Goal: Transaction & Acquisition: Subscribe to service/newsletter

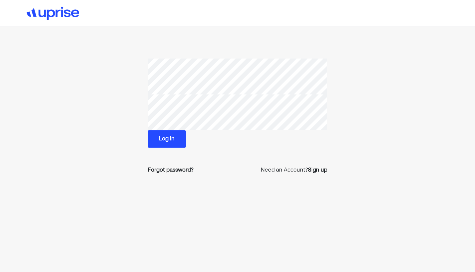
click at [182, 168] on div "Forgot password?" at bounding box center [171, 170] width 46 height 8
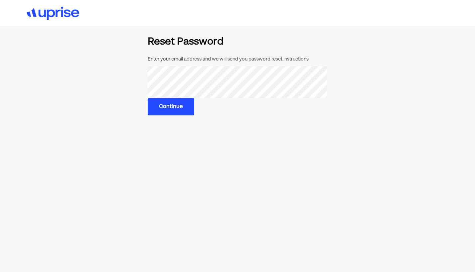
click at [177, 106] on button "Continue" at bounding box center [171, 106] width 47 height 17
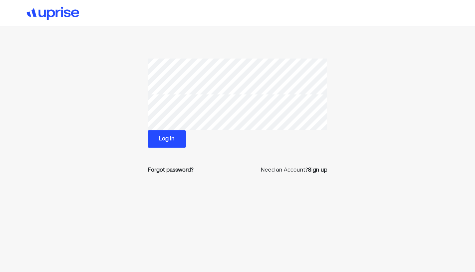
click at [169, 139] on button "Log in" at bounding box center [167, 138] width 38 height 17
click at [170, 139] on button "Log in" at bounding box center [167, 138] width 38 height 17
click at [181, 170] on div "Forgot password?" at bounding box center [171, 170] width 46 height 8
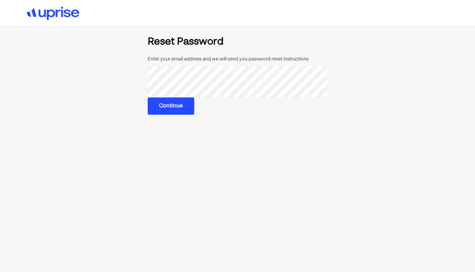
click at [162, 106] on button "Continue" at bounding box center [171, 105] width 47 height 17
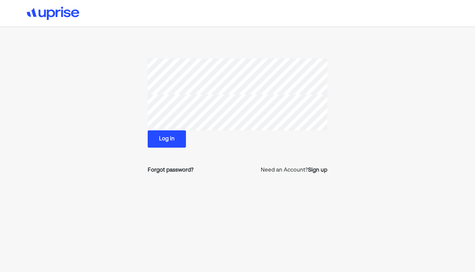
click at [250, 150] on div "Log in Forgot password? Need an Account? Sign up" at bounding box center [237, 118] width 179 height 121
click at [168, 141] on button "Log in" at bounding box center [167, 138] width 38 height 17
click at [171, 170] on div "Forgot password?" at bounding box center [171, 170] width 46 height 8
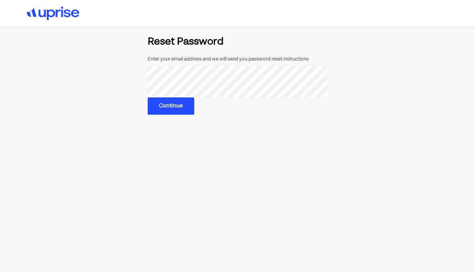
click at [168, 109] on button "Continue" at bounding box center [171, 105] width 47 height 17
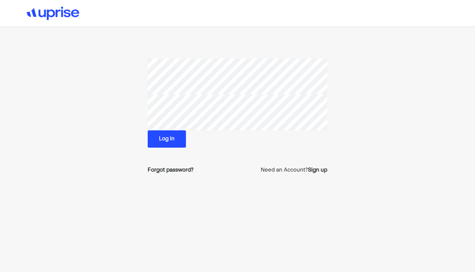
click at [173, 136] on button "Log in" at bounding box center [167, 138] width 38 height 17
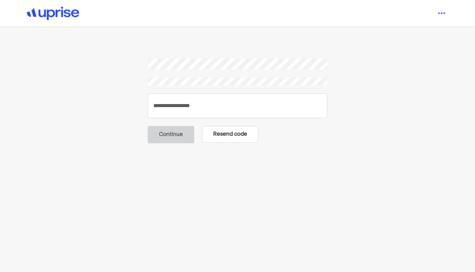
click at [223, 132] on button "Resend code" at bounding box center [230, 134] width 56 height 17
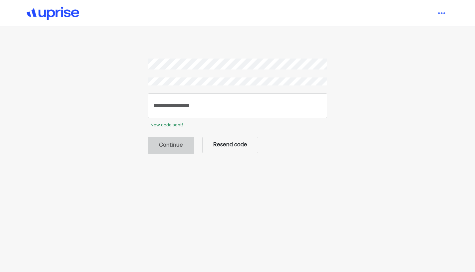
click at [56, 11] on img at bounding box center [53, 13] width 53 height 13
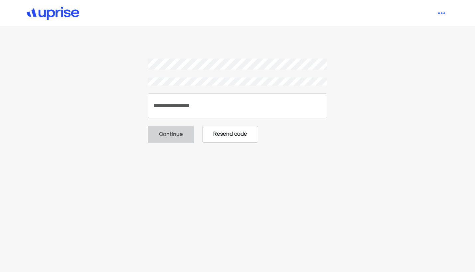
click at [234, 134] on button "Resend code" at bounding box center [230, 134] width 56 height 17
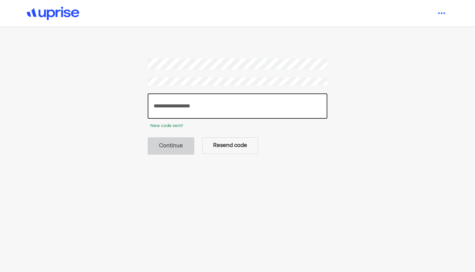
click at [239, 106] on input "number" at bounding box center [237, 105] width 179 height 25
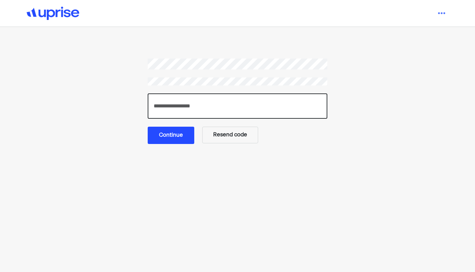
type input "******"
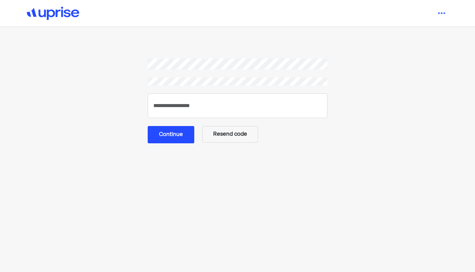
click at [169, 133] on button "Continue" at bounding box center [171, 134] width 47 height 17
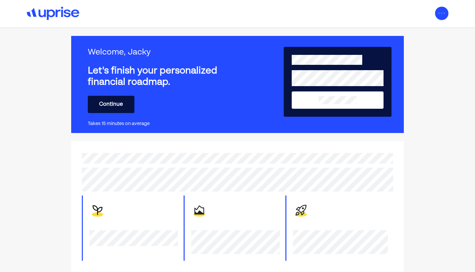
click at [441, 12] on img at bounding box center [441, 13] width 13 height 13
click at [429, 41] on div "Settings" at bounding box center [432, 41] width 21 height 8
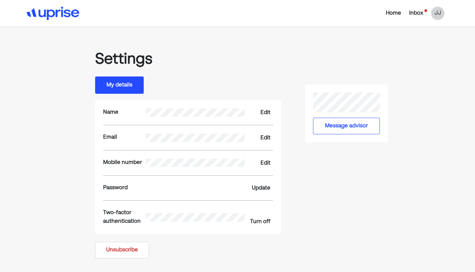
click at [129, 85] on button "My details" at bounding box center [119, 84] width 49 height 17
click at [391, 11] on div "Home" at bounding box center [392, 13] width 15 height 8
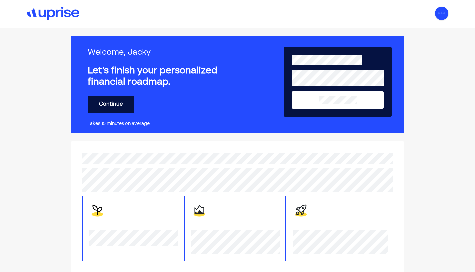
click at [438, 10] on img at bounding box center [441, 13] width 13 height 13
click at [425, 40] on div "Settings" at bounding box center [432, 41] width 21 height 8
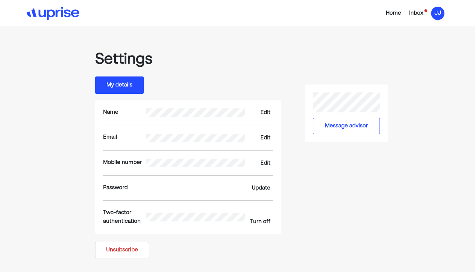
click at [438, 14] on div "JJ" at bounding box center [437, 13] width 13 height 13
click at [426, 29] on div "Upgrade" at bounding box center [433, 29] width 22 height 8
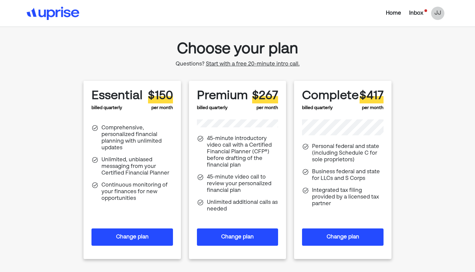
click at [396, 15] on div "Home" at bounding box center [392, 13] width 15 height 8
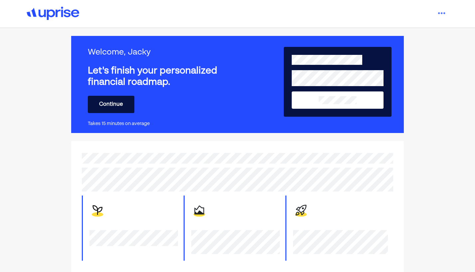
click at [73, 14] on img at bounding box center [53, 13] width 53 height 13
click at [443, 12] on img at bounding box center [441, 13] width 13 height 13
click at [433, 30] on div "Upgrade" at bounding box center [433, 29] width 22 height 8
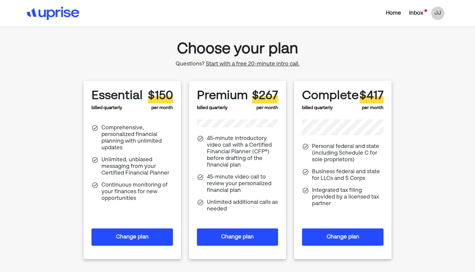
click at [136, 238] on button "Change plan" at bounding box center [131, 236] width 81 height 17
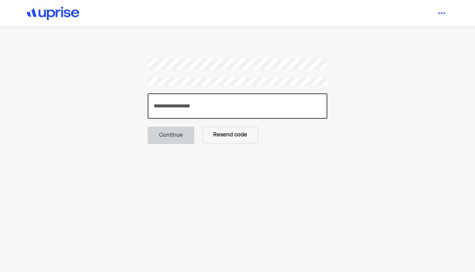
click at [208, 99] on input "number" at bounding box center [237, 105] width 179 height 25
type input "******"
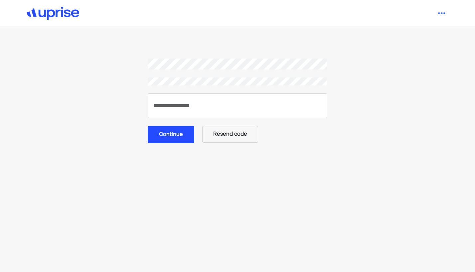
click at [187, 137] on button "Continue" at bounding box center [171, 134] width 47 height 17
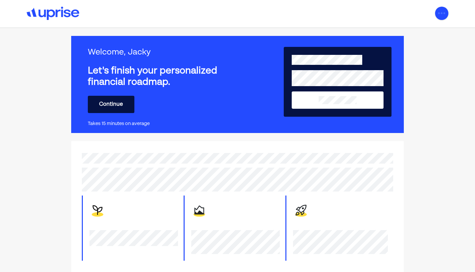
click at [442, 13] on img at bounding box center [441, 13] width 13 height 13
click at [428, 31] on div "Upgrade" at bounding box center [433, 29] width 22 height 8
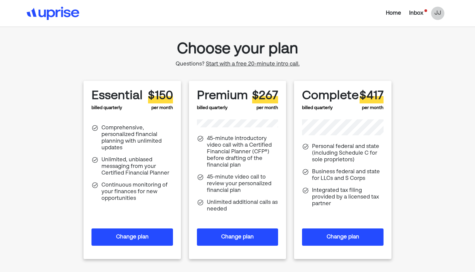
click at [231, 235] on button "Change plan" at bounding box center [237, 236] width 81 height 17
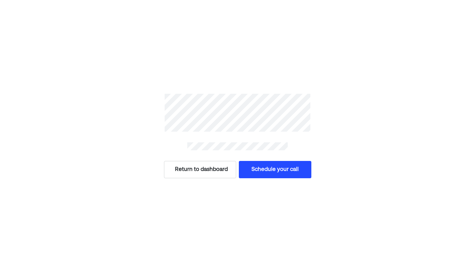
click at [203, 171] on button "Return to dashboard" at bounding box center [200, 169] width 72 height 17
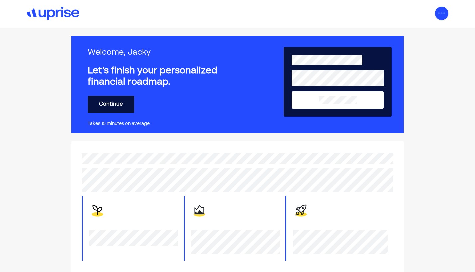
click at [437, 16] on img at bounding box center [441, 13] width 13 height 13
click at [431, 30] on div "Upgrade" at bounding box center [433, 29] width 22 height 8
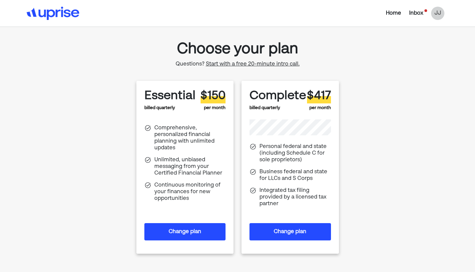
click at [198, 231] on button "Change plan" at bounding box center [184, 231] width 81 height 17
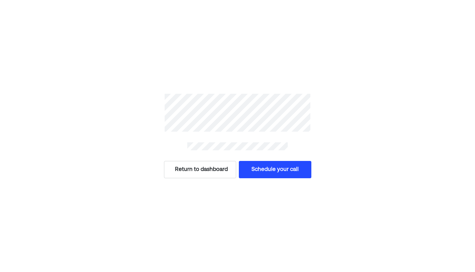
click at [202, 175] on button "Return to dashboard" at bounding box center [200, 169] width 72 height 17
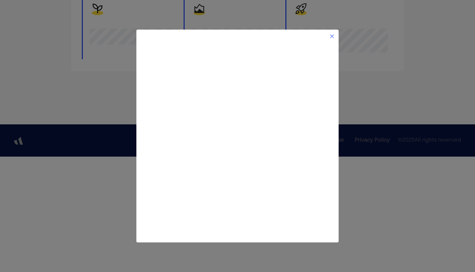
scroll to position [8, 0]
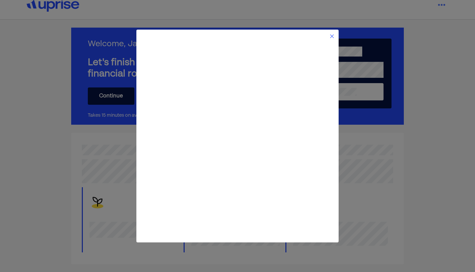
click at [328, 36] on div at bounding box center [237, 36] width 194 height 5
click at [331, 36] on img at bounding box center [331, 36] width 5 height 5
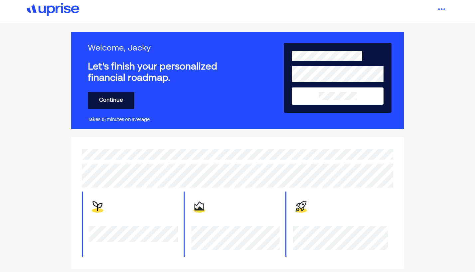
scroll to position [0, 0]
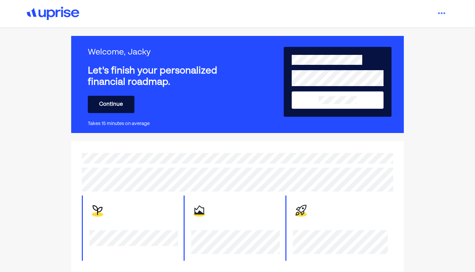
click at [117, 102] on button "Continue" at bounding box center [111, 104] width 47 height 17
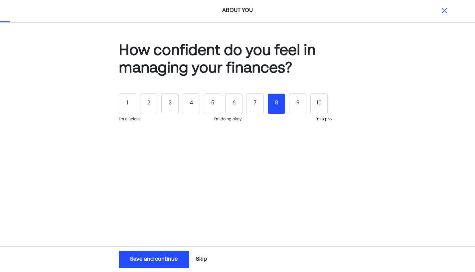
click at [274, 104] on div "8" at bounding box center [275, 103] width 17 height 21
click at [172, 255] on div "Save and continue" at bounding box center [154, 259] width 48 height 8
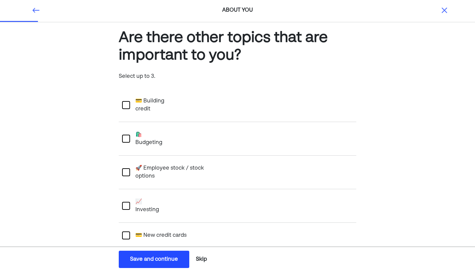
scroll to position [17, 0]
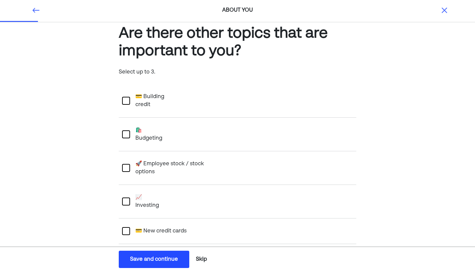
click at [125, 130] on div at bounding box center [126, 134] width 8 height 8
click at [123, 197] on div at bounding box center [126, 201] width 8 height 8
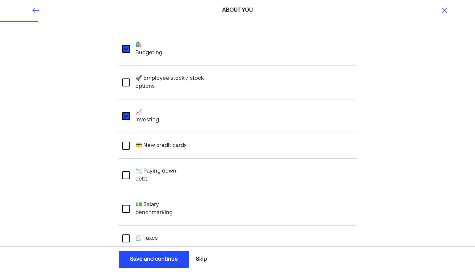
scroll to position [111, 0]
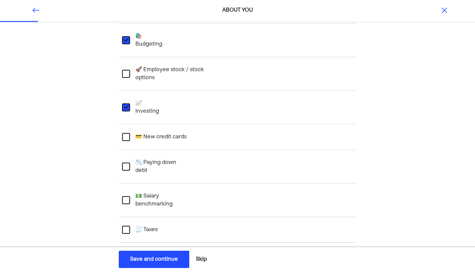
click at [125, 226] on div at bounding box center [126, 230] width 8 height 8
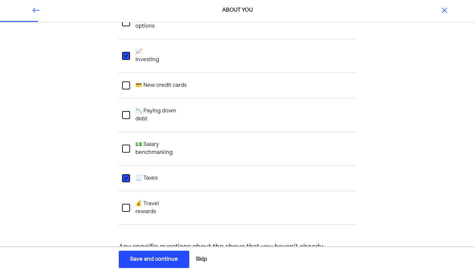
click at [151, 257] on div "Save and continue" at bounding box center [154, 259] width 48 height 8
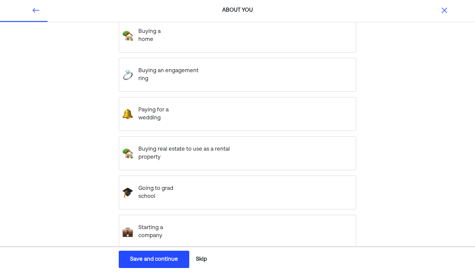
scroll to position [109, 0]
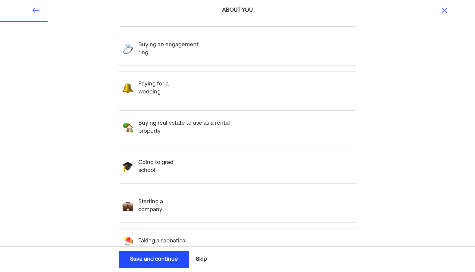
click at [147, 232] on sabbatical "Taking a sabbatical" at bounding box center [160, 241] width 54 height 19
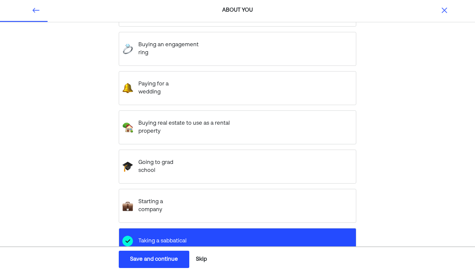
click at [152, 259] on div "Save and continue" at bounding box center [154, 259] width 48 height 8
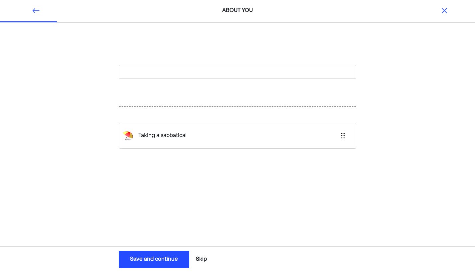
scroll to position [0, 0]
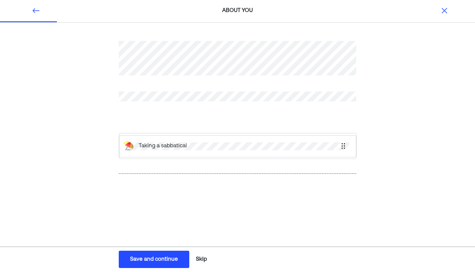
click at [183, 148] on div "Taking a sabbatical" at bounding box center [237, 124] width 237 height 198
click at [148, 259] on div "Save and continue" at bounding box center [154, 259] width 48 height 8
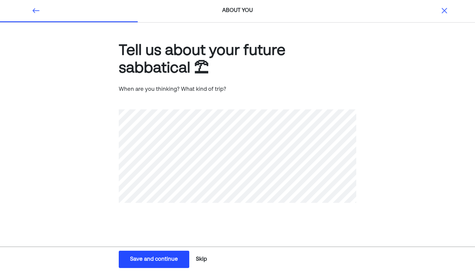
click at [164, 260] on div "Save and continue" at bounding box center [154, 259] width 48 height 8
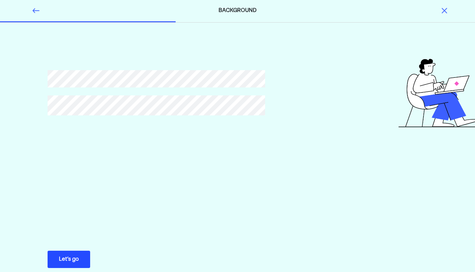
click at [81, 259] on button "Let’s go Save Let’s go" at bounding box center [69, 259] width 43 height 17
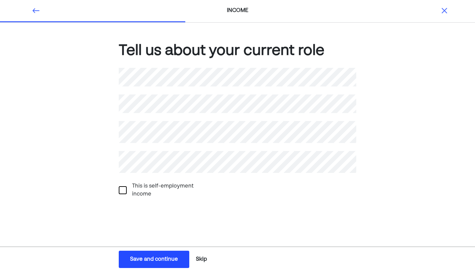
click at [201, 259] on button "Skip" at bounding box center [201, 259] width 16 height 17
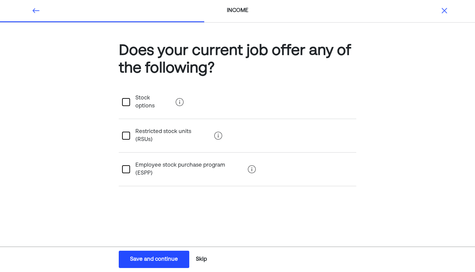
click at [201, 258] on button "Skip" at bounding box center [201, 259] width 16 height 17
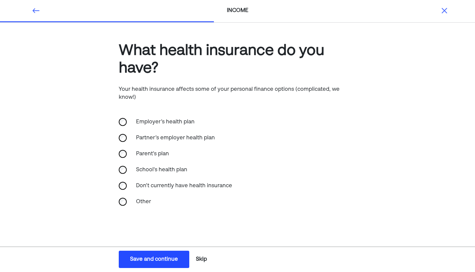
click at [202, 258] on button "Skip" at bounding box center [201, 259] width 16 height 17
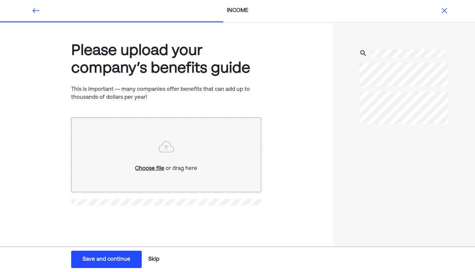
click at [153, 258] on button "Skip" at bounding box center [154, 259] width 16 height 17
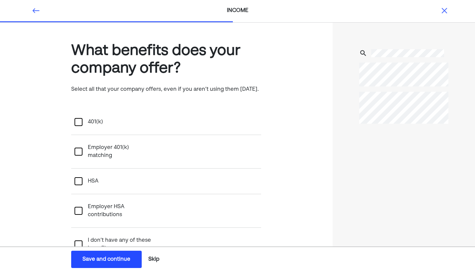
click at [155, 259] on button "Skip" at bounding box center [154, 259] width 16 height 17
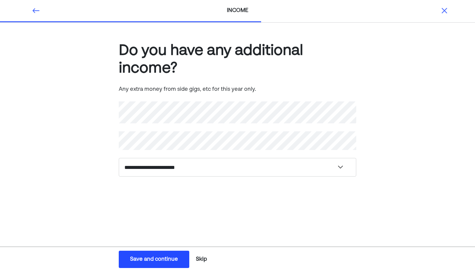
click at [201, 261] on button "Skip" at bounding box center [201, 259] width 16 height 17
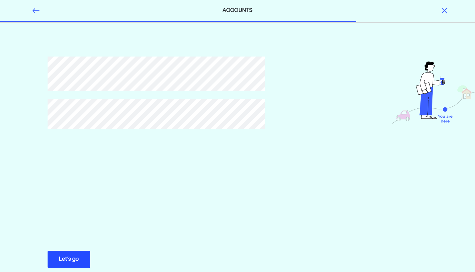
click at [76, 261] on div "Let’s go" at bounding box center [69, 259] width 20 height 8
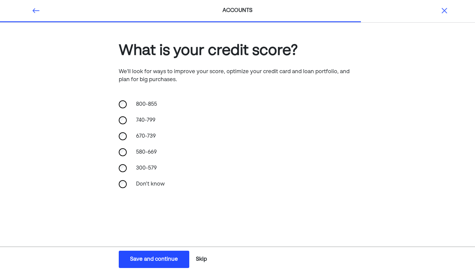
click at [204, 259] on button "Skip" at bounding box center [201, 259] width 16 height 17
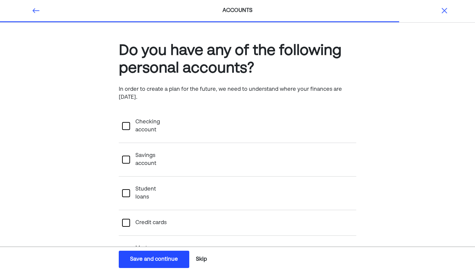
click at [205, 260] on button "Skip" at bounding box center [201, 259] width 16 height 17
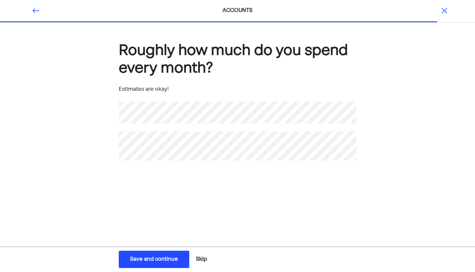
click at [205, 260] on button "Skip" at bounding box center [201, 259] width 16 height 17
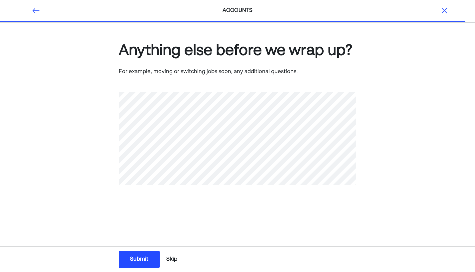
click at [169, 258] on button "Skip" at bounding box center [171, 259] width 16 height 17
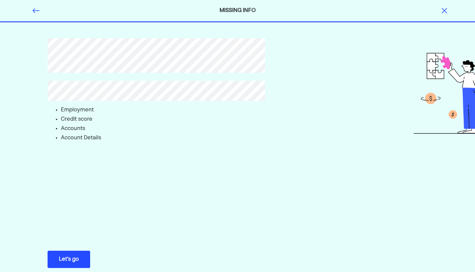
click at [73, 263] on div "Let’s go" at bounding box center [69, 259] width 20 height 8
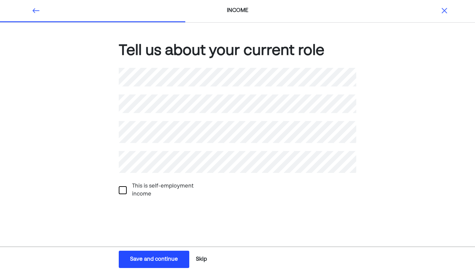
click at [195, 261] on button "Skip" at bounding box center [201, 259] width 16 height 17
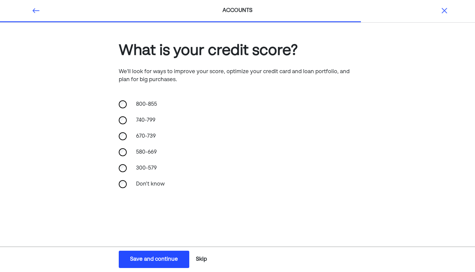
click at [195, 261] on button "Skip" at bounding box center [201, 259] width 16 height 17
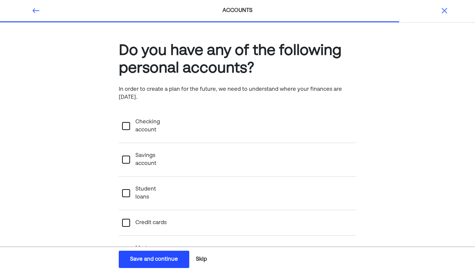
click at [199, 260] on button "Skip" at bounding box center [201, 259] width 16 height 17
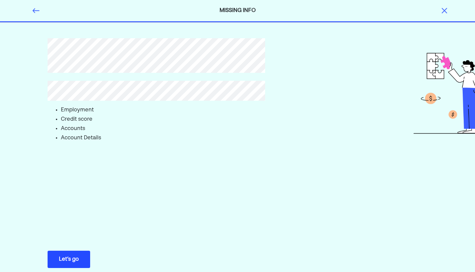
click at [199, 260] on div "Let’s go Save Let’s go" at bounding box center [237, 259] width 475 height 26
click at [445, 11] on img at bounding box center [444, 11] width 8 height 8
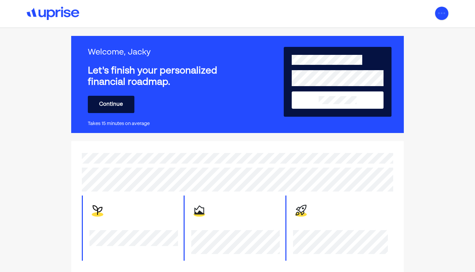
click at [440, 14] on img at bounding box center [441, 13] width 13 height 13
click at [427, 40] on div "Settings" at bounding box center [432, 41] width 21 height 8
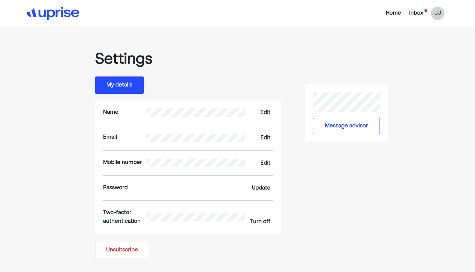
click at [134, 85] on button "My details" at bounding box center [119, 84] width 49 height 17
click at [50, 18] on img at bounding box center [53, 13] width 53 height 13
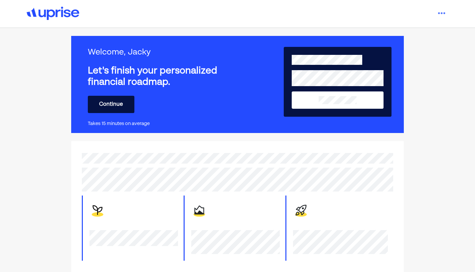
click at [62, 11] on img at bounding box center [53, 13] width 53 height 13
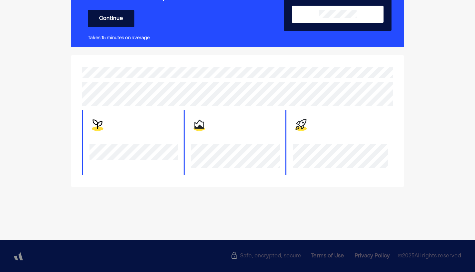
click at [333, 256] on div "Terms of Use" at bounding box center [326, 256] width 33 height 8
